Goal: Information Seeking & Learning: Find specific fact

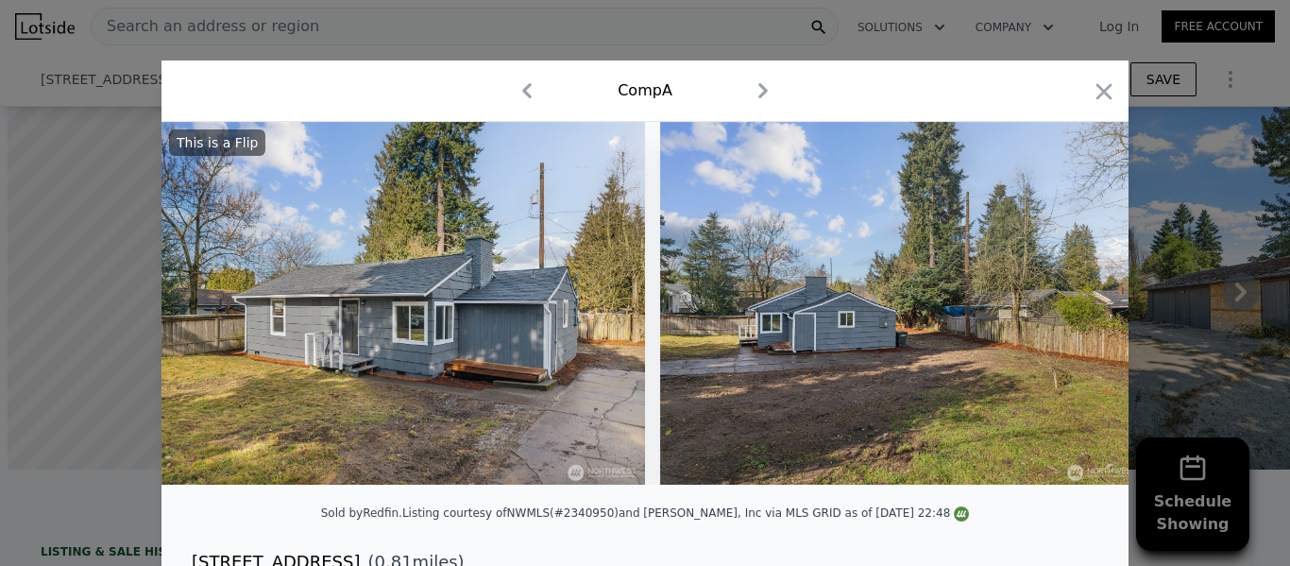
scroll to position [0, 8]
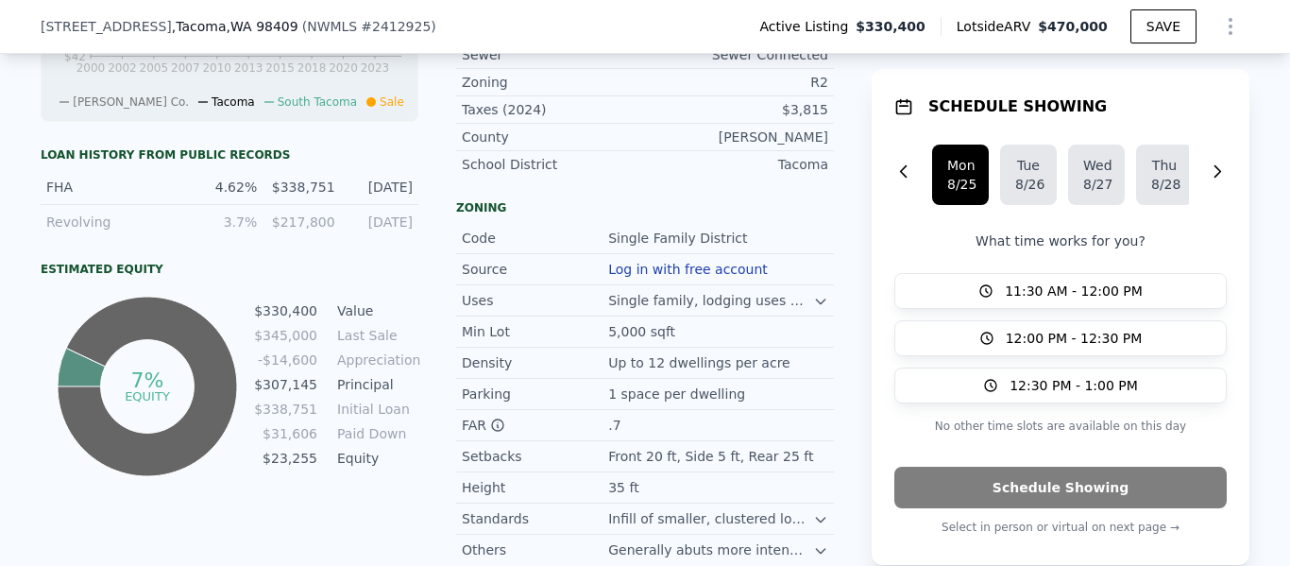
scroll to position [1047, 0]
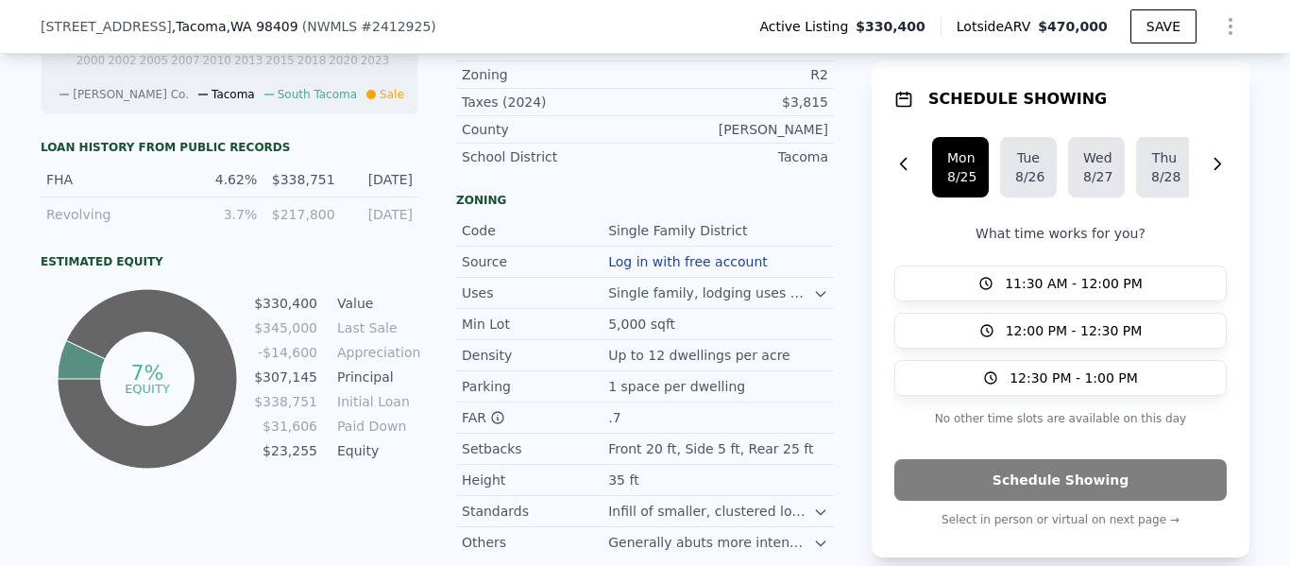
click at [507, 310] on div "Min Lot 5,000 sqft" at bounding box center [645, 324] width 378 height 31
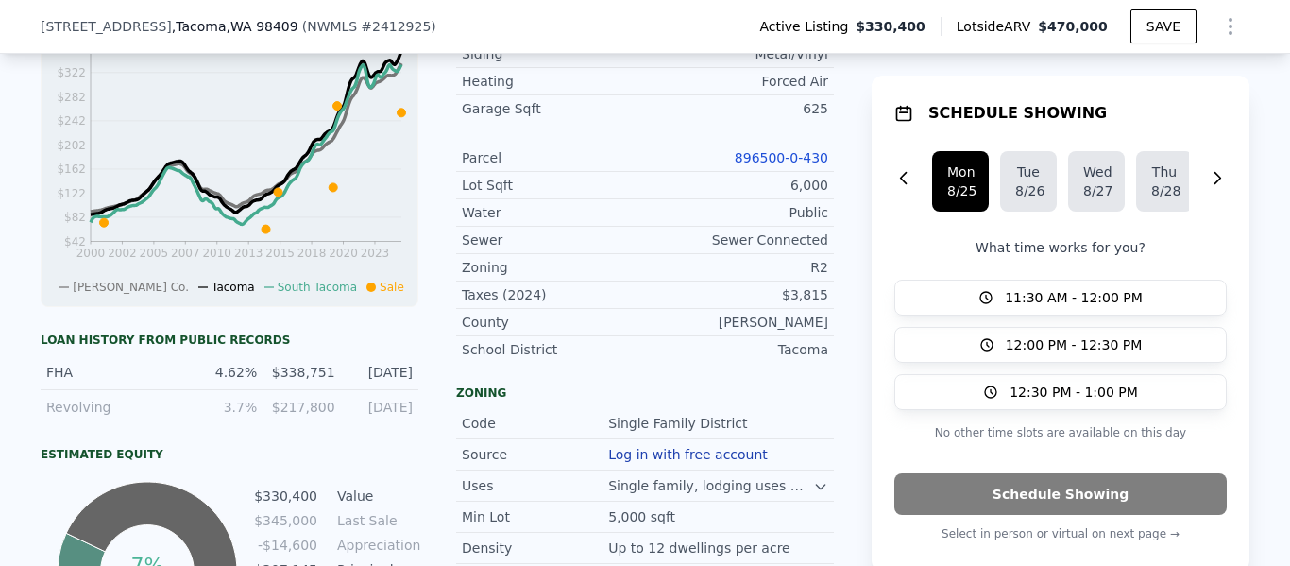
scroll to position [789, 0]
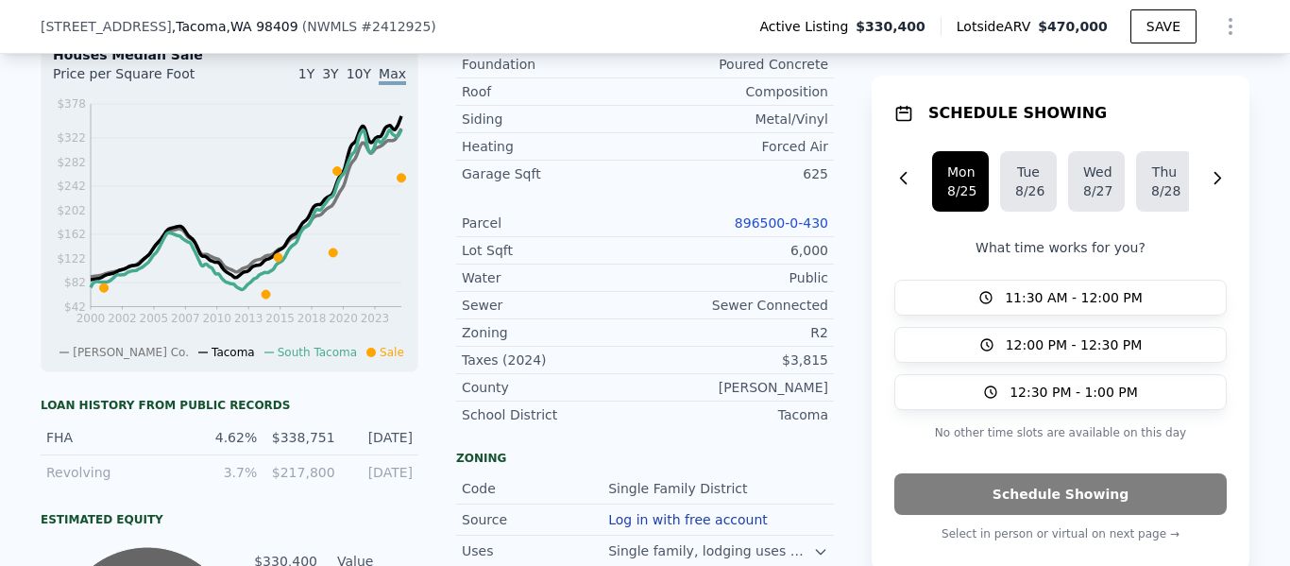
click at [38, 23] on div "6627 S Junett St , Tacoma , WA 98409 ( NWMLS # 2412925 ) Active Listing $330,40…" at bounding box center [645, 27] width 1290 height 54
drag, startPoint x: 38, startPoint y: 23, endPoint x: 327, endPoint y: 29, distance: 289.0
click at [327, 29] on div "6627 S Junett St , Tacoma , WA 98409 ( NWMLS # 2412925 ) Active Listing $330,40…" at bounding box center [645, 27] width 1290 height 54
click at [361, 29] on span "# 2412925" at bounding box center [396, 26] width 70 height 15
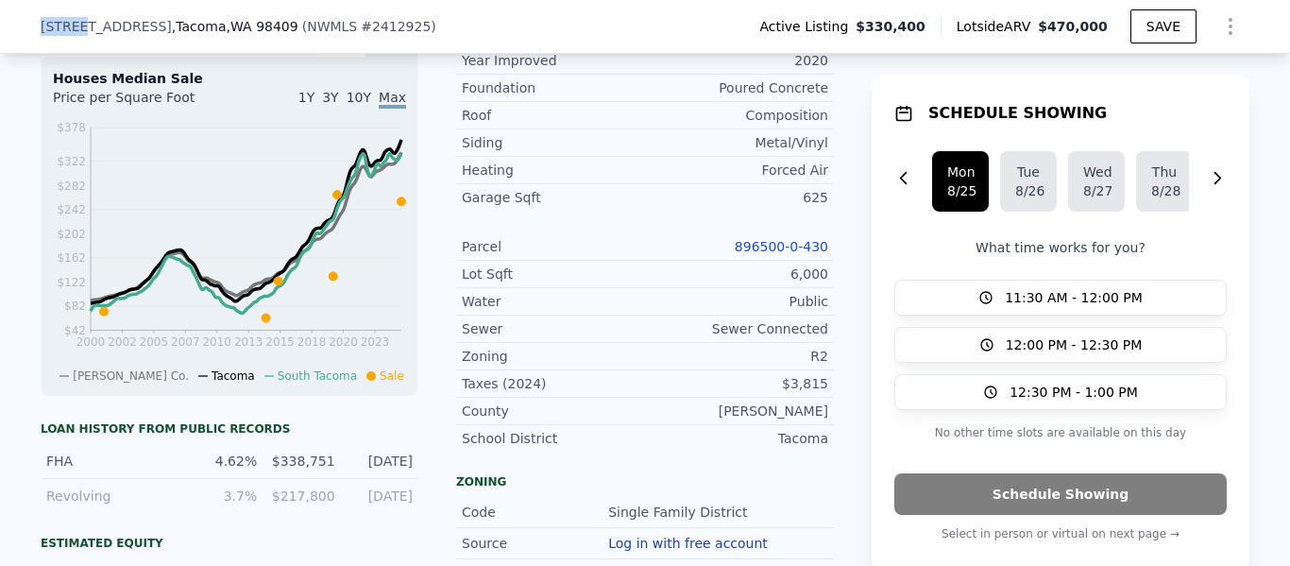
scroll to position [731, 0]
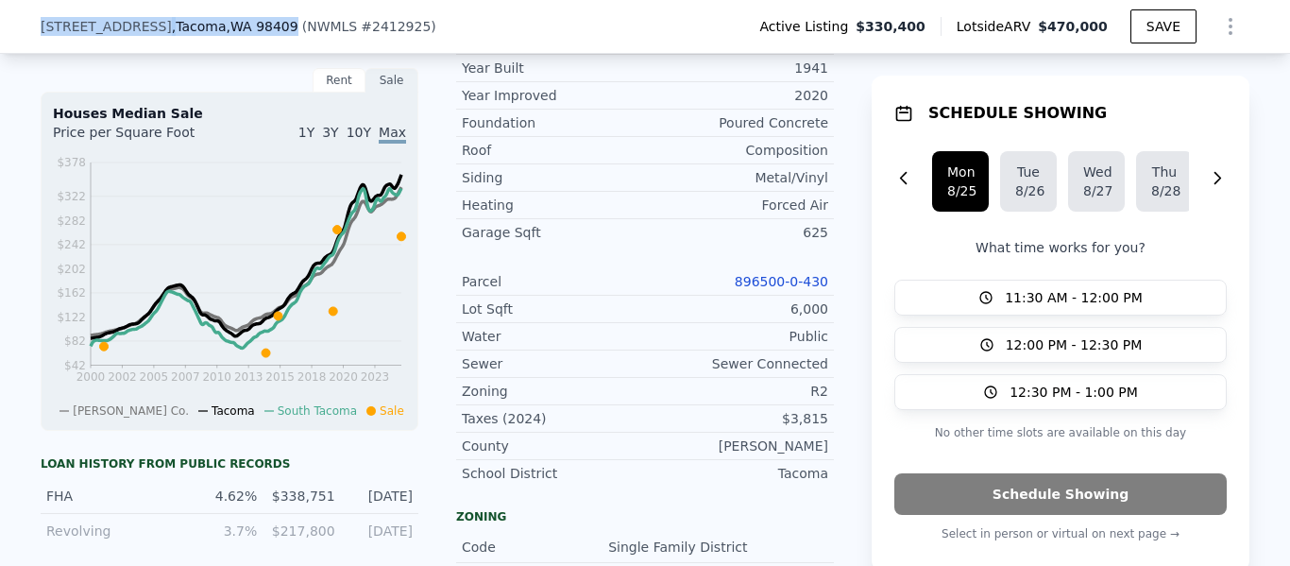
drag, startPoint x: 41, startPoint y: 19, endPoint x: 261, endPoint y: 26, distance: 220.1
click at [261, 26] on div "6627 S Junett St , Tacoma , WA 98409" at bounding box center [170, 26] width 258 height 19
copy div "6627 S Junett St , Tacoma , WA 98409"
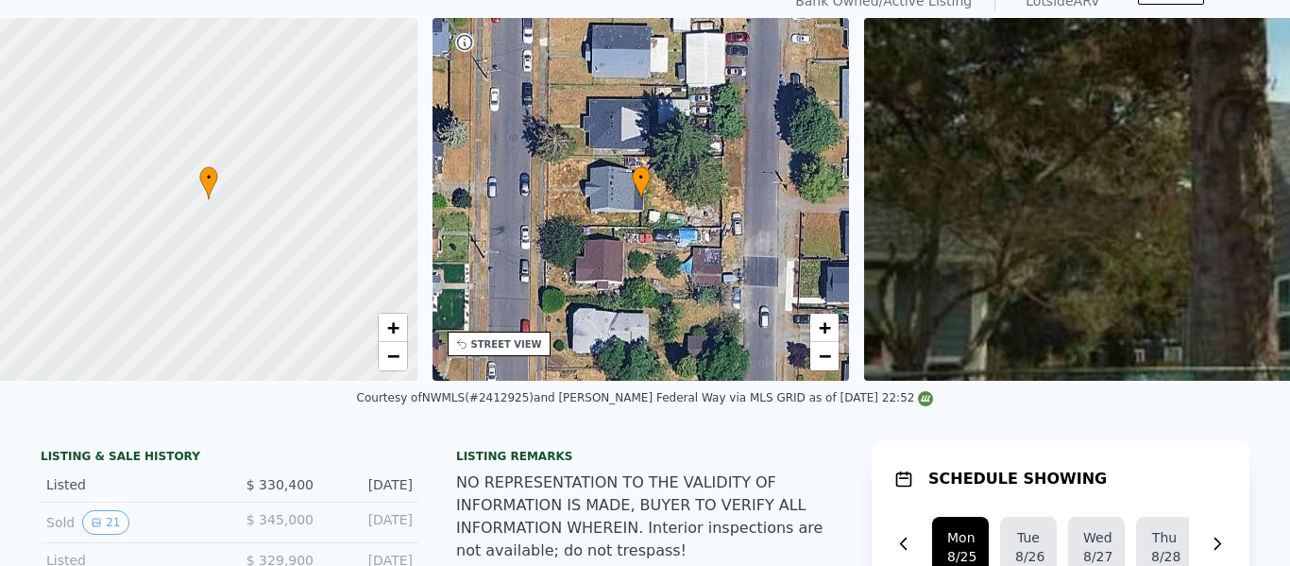
scroll to position [0, 0]
